Goal: Information Seeking & Learning: Learn about a topic

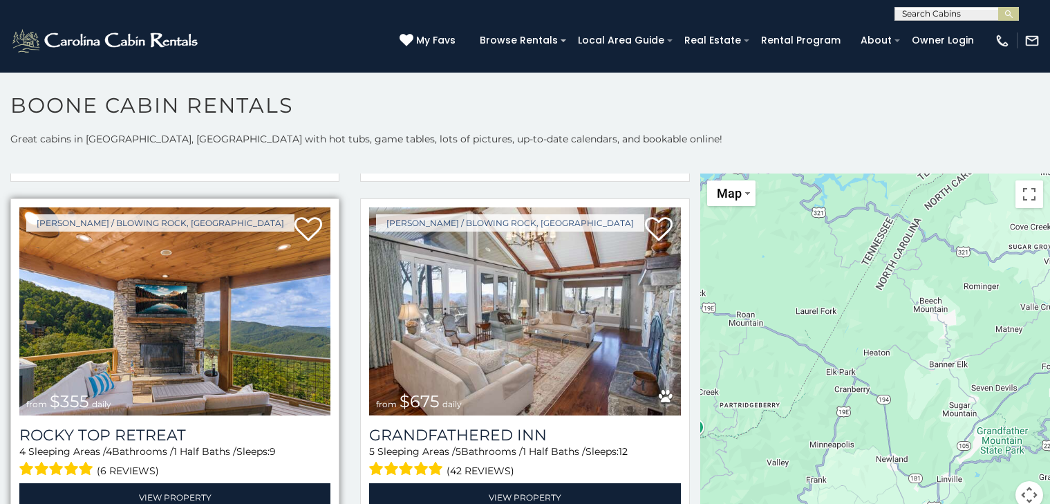
scroll to position [690, 0]
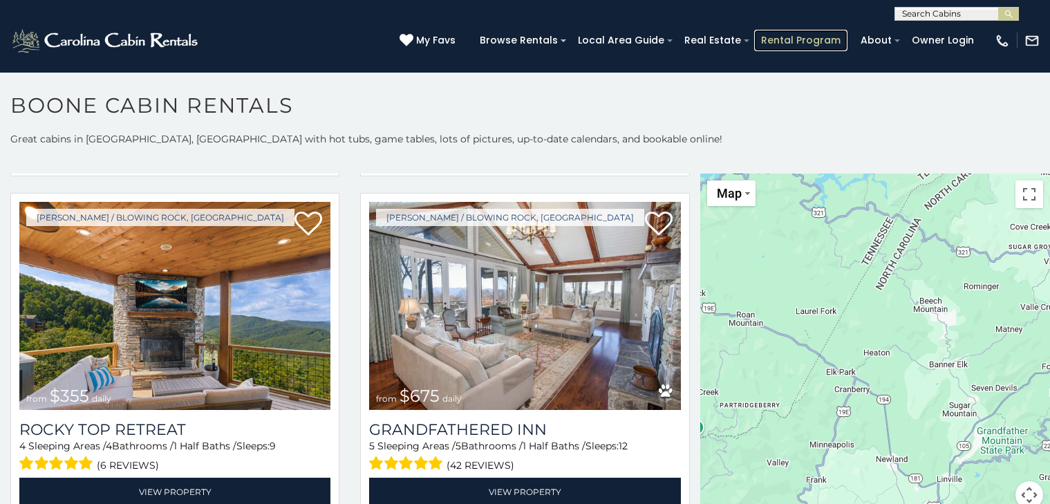
click at [781, 35] on link "Rental Program" at bounding box center [800, 40] width 93 height 21
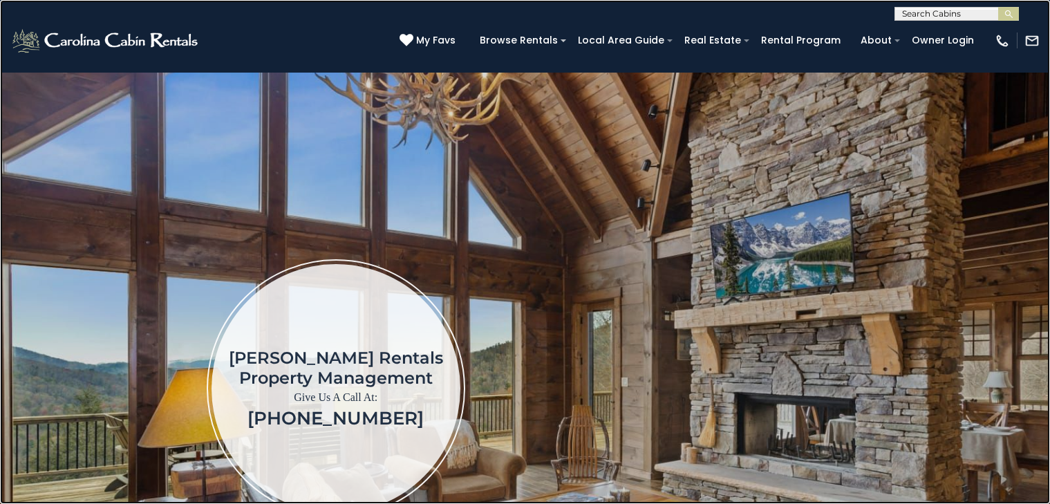
click at [226, 324] on link at bounding box center [525, 252] width 1050 height 504
